Goal: Find specific page/section: Find specific page/section

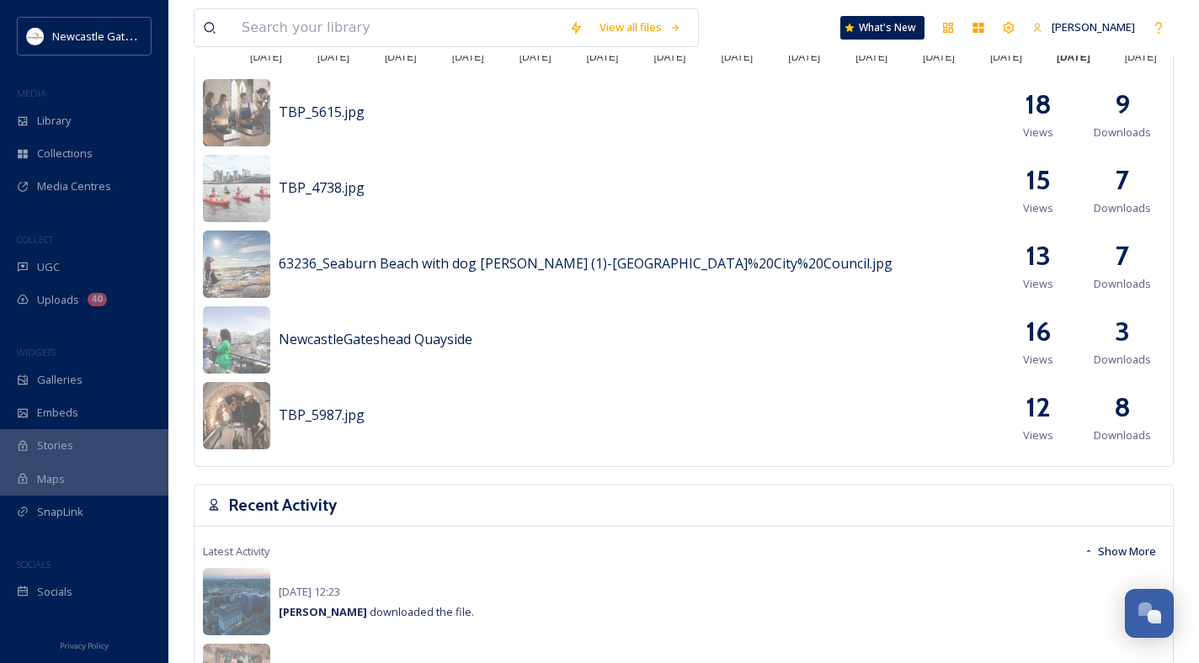
scroll to position [761, 0]
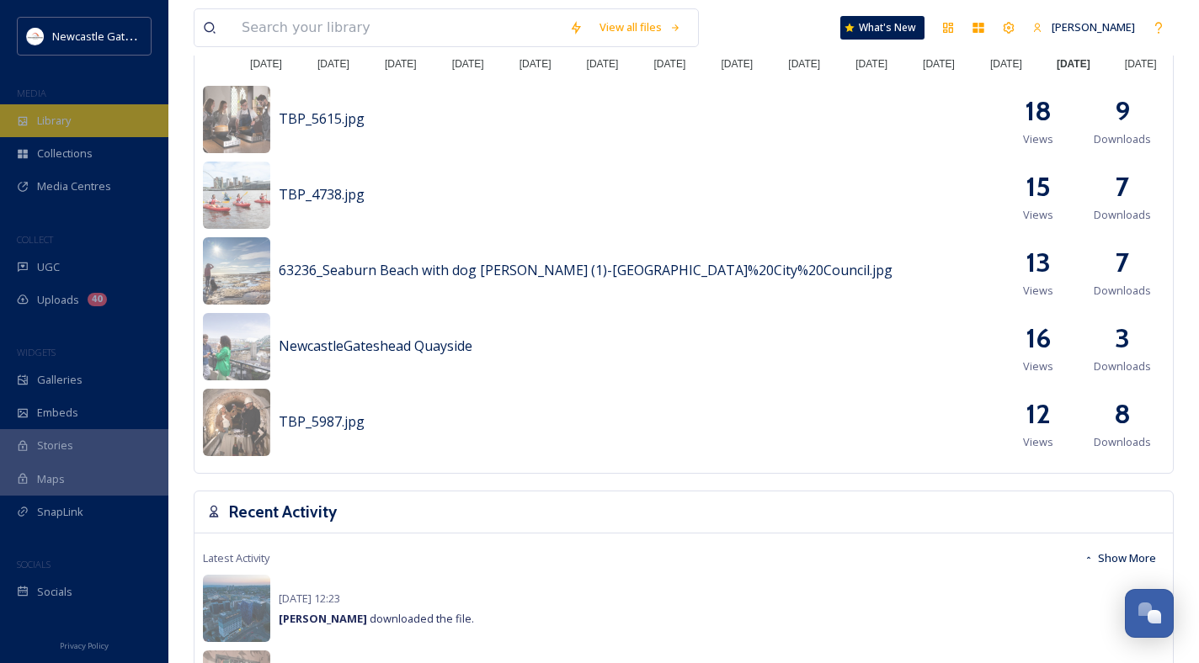
click at [72, 114] on div "Library" at bounding box center [84, 120] width 168 height 33
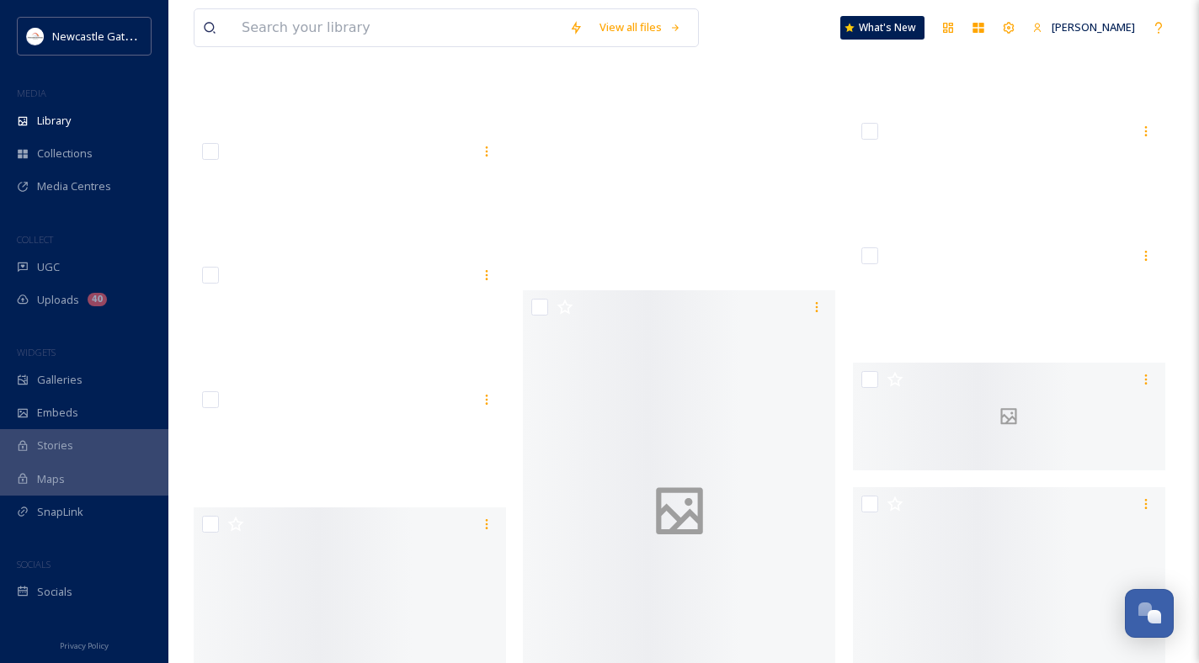
scroll to position [73511, 0]
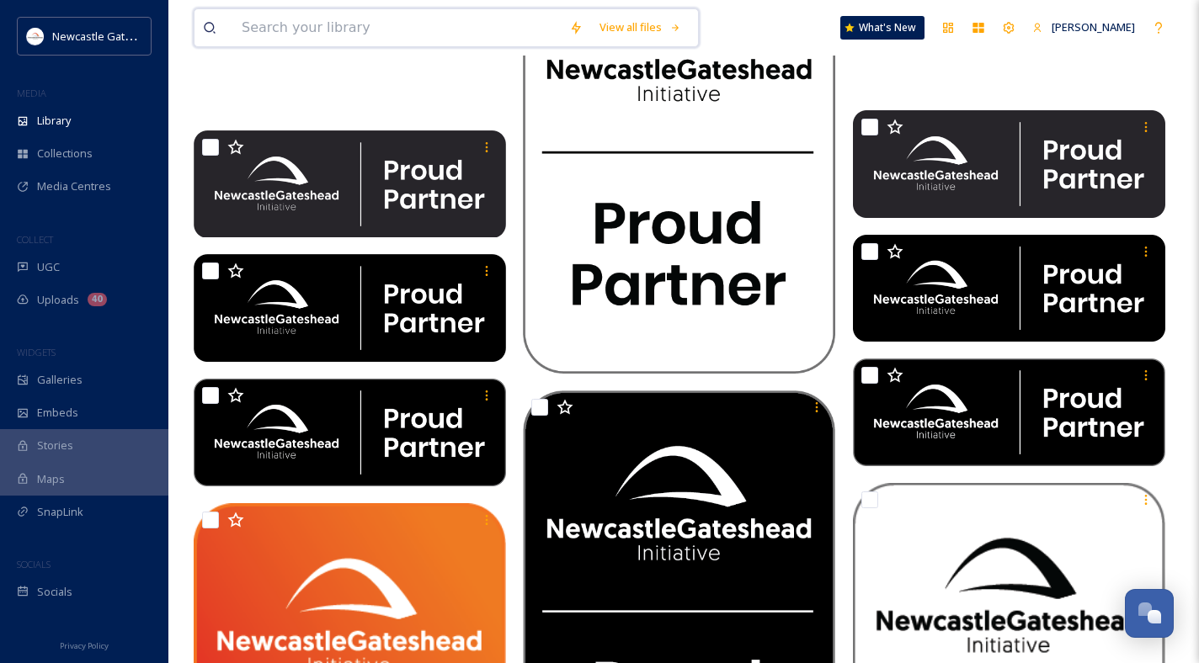
click at [346, 31] on input at bounding box center [397, 27] width 328 height 37
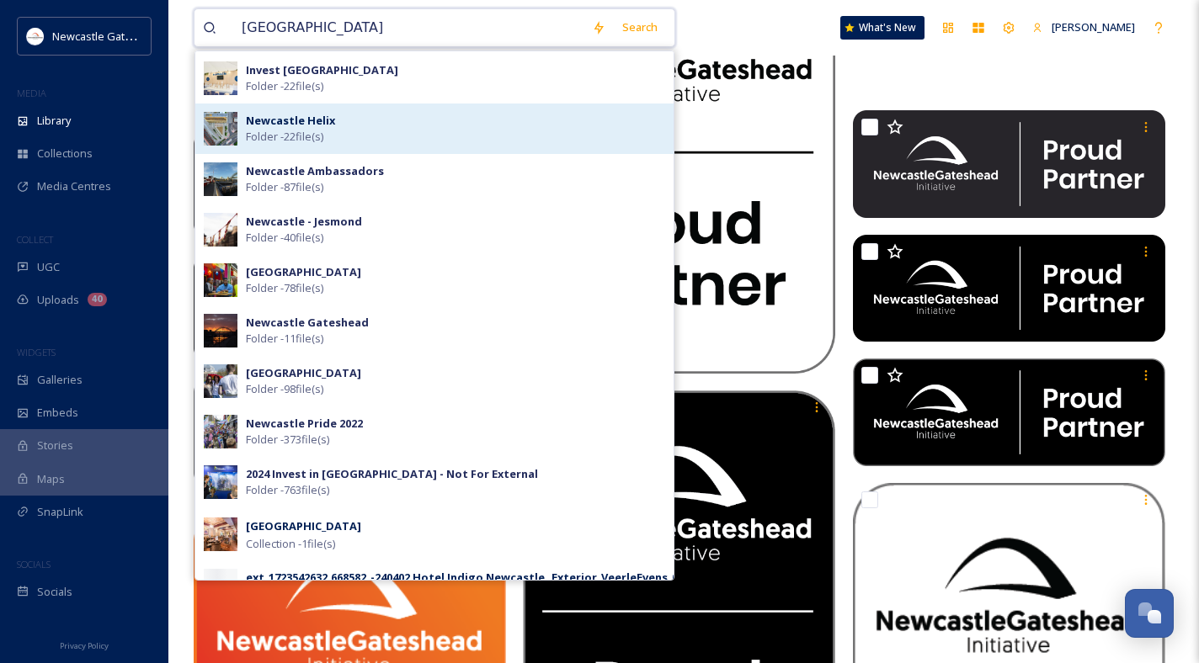
scroll to position [140, 0]
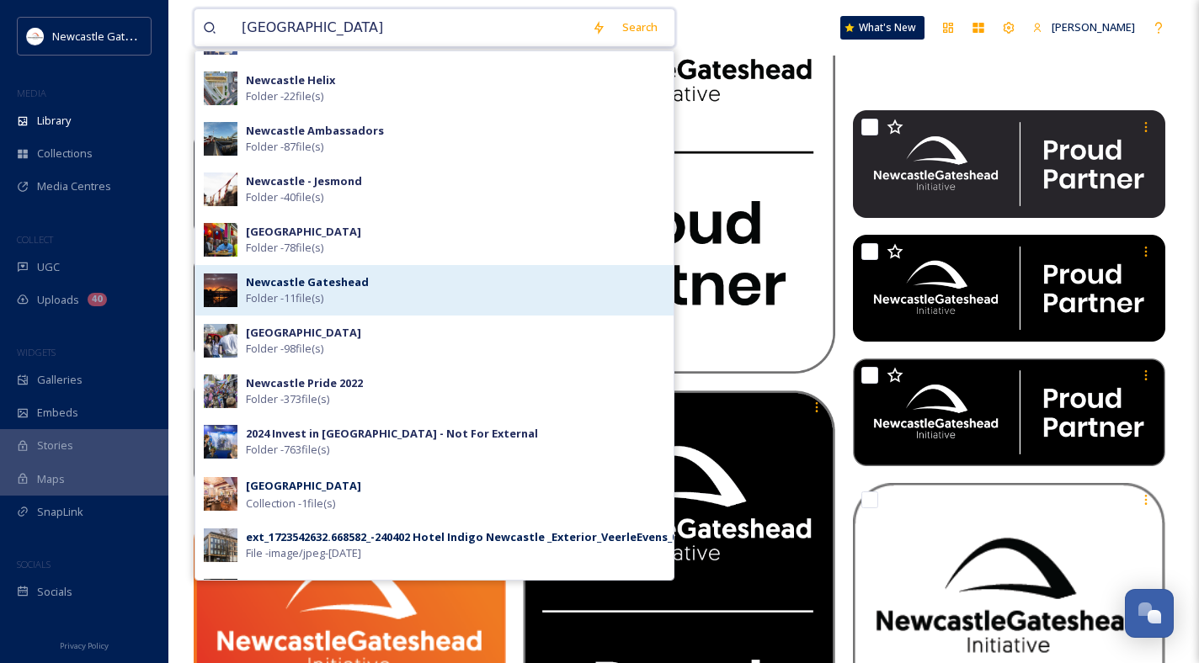
type input "[GEOGRAPHIC_DATA]"
click at [445, 274] on div "Newcastle Gateshead Folder - 11 file(s)" at bounding box center [455, 290] width 419 height 32
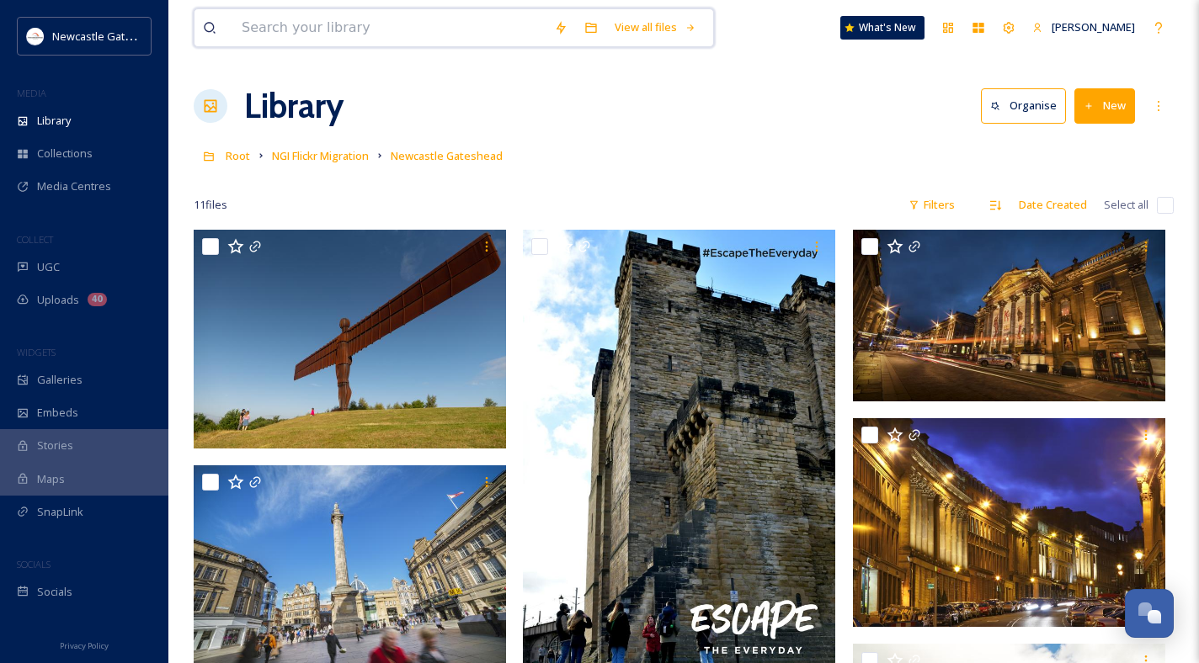
click at [305, 19] on input at bounding box center [389, 27] width 312 height 37
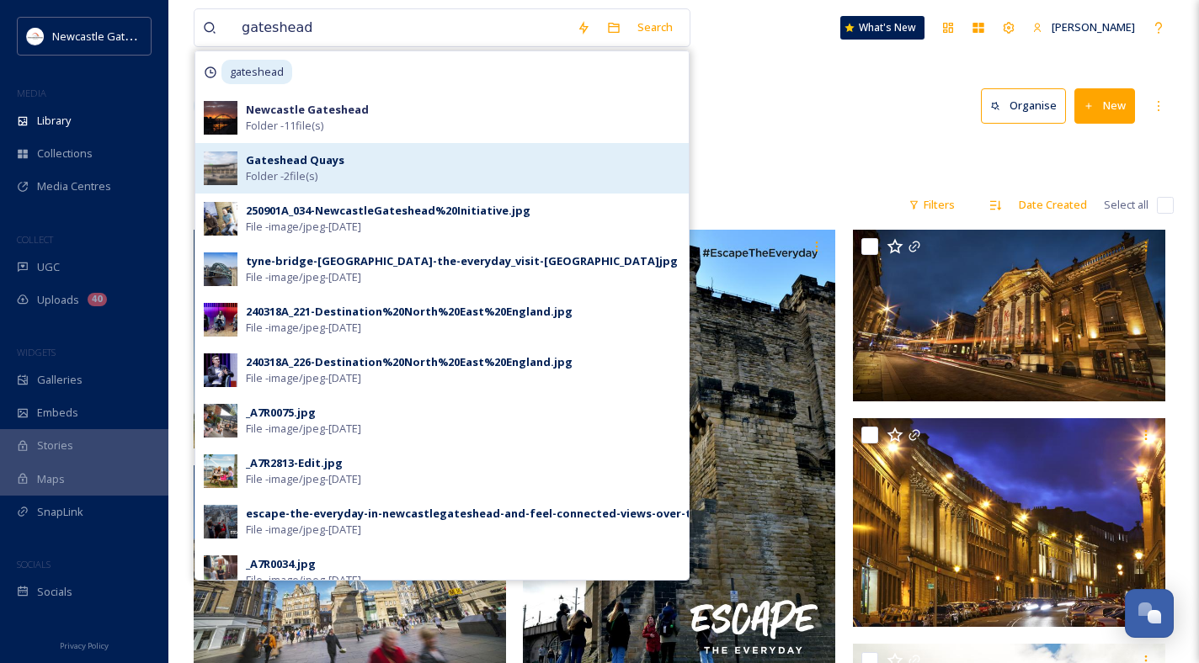
click at [337, 152] on strong "Gateshead Quays" at bounding box center [295, 159] width 99 height 15
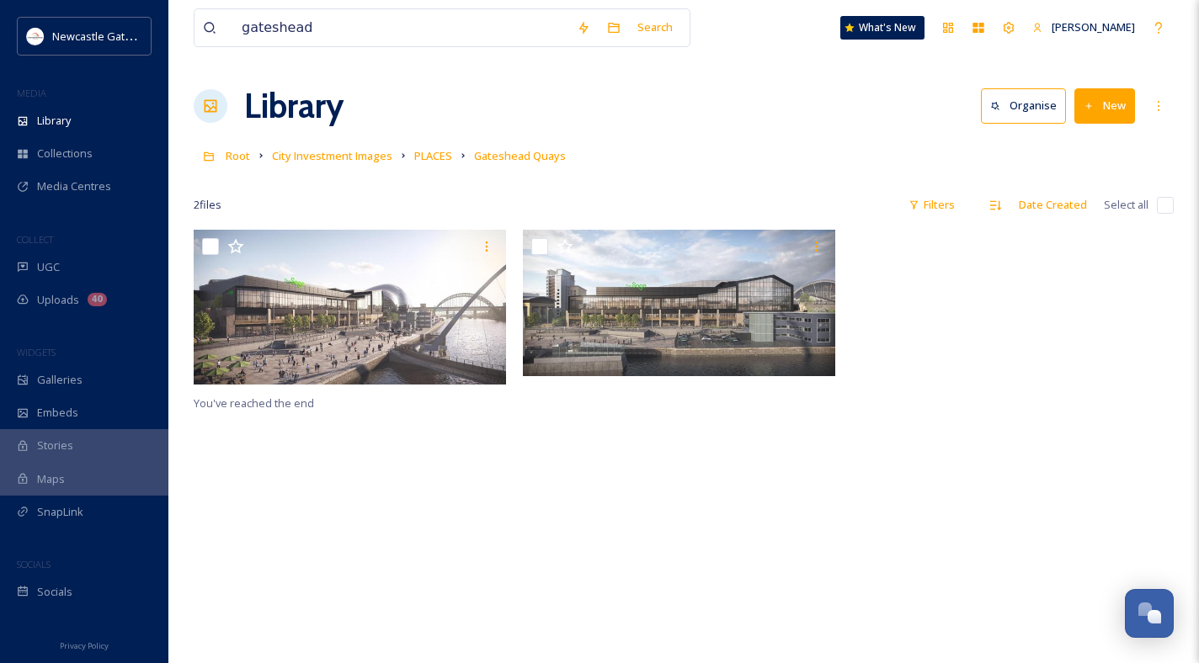
click at [880, 480] on div "You've reached the end" at bounding box center [684, 561] width 980 height 663
click at [315, 21] on input "gateshead" at bounding box center [400, 27] width 335 height 37
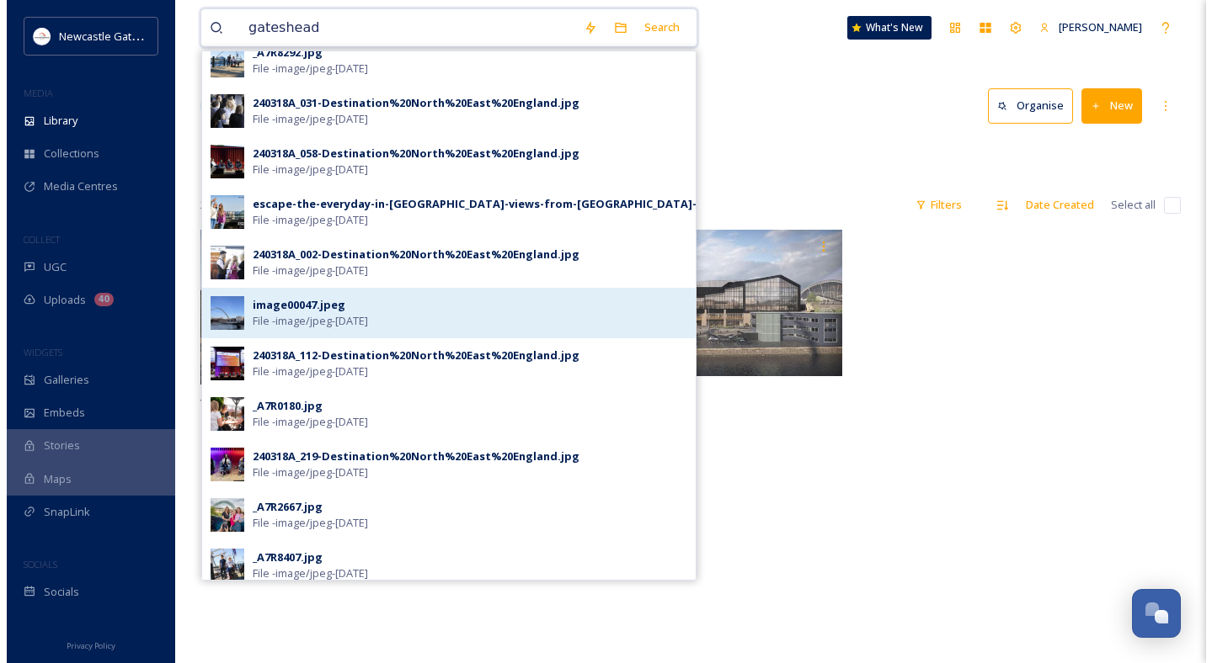
scroll to position [570, 0]
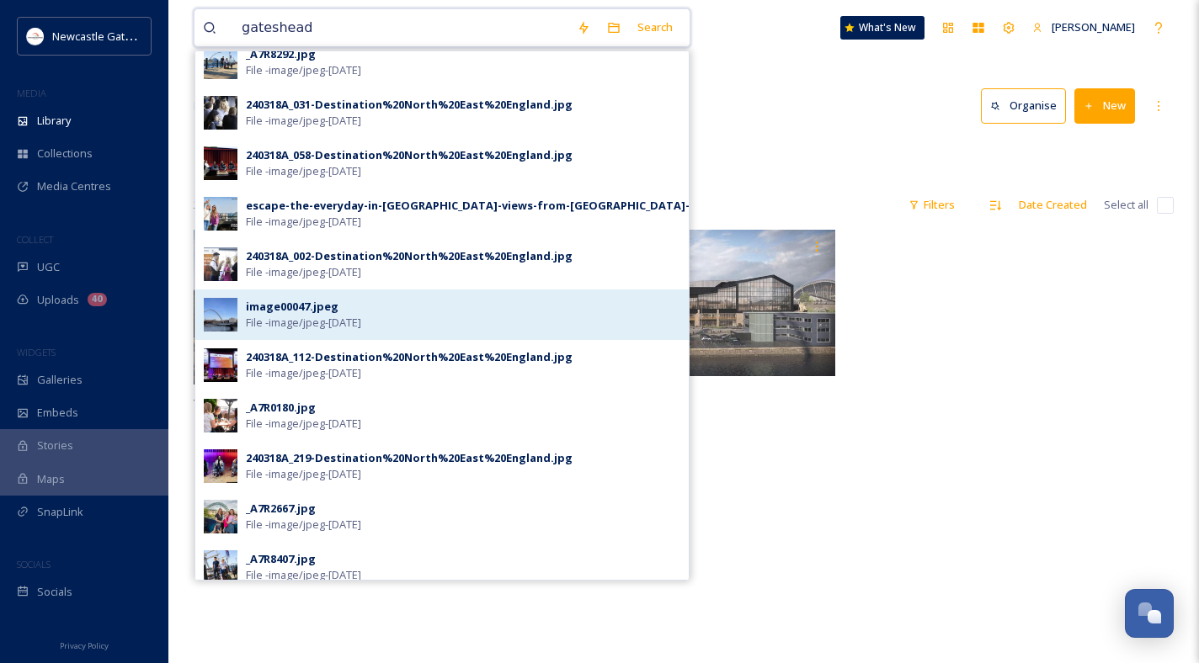
type input "gateshead"
click at [391, 312] on div "image00047.jpeg File - image/jpeg - [DATE]" at bounding box center [463, 315] width 434 height 32
